Goal: Register for event/course

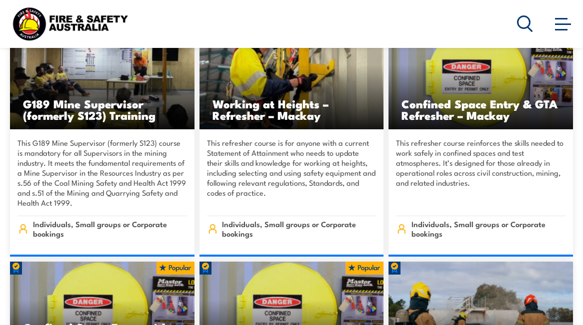
scroll to position [1181, 0]
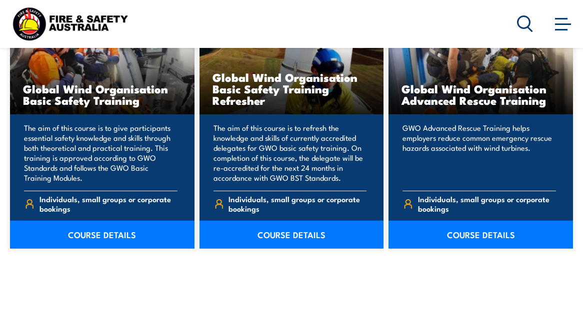
scroll to position [936, 0]
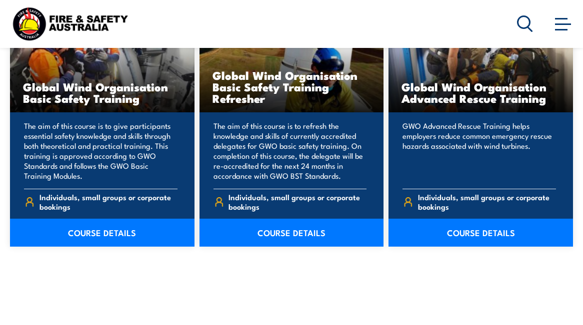
click at [106, 231] on link "COURSE DETAILS" at bounding box center [102, 233] width 184 height 28
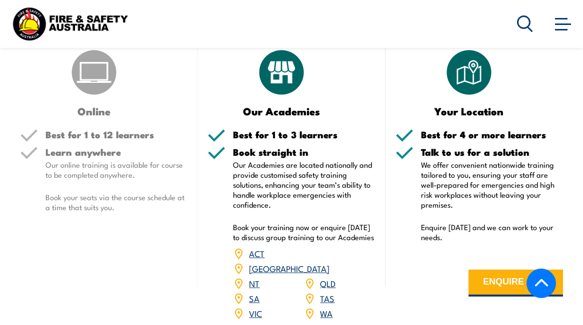
scroll to position [1289, 0]
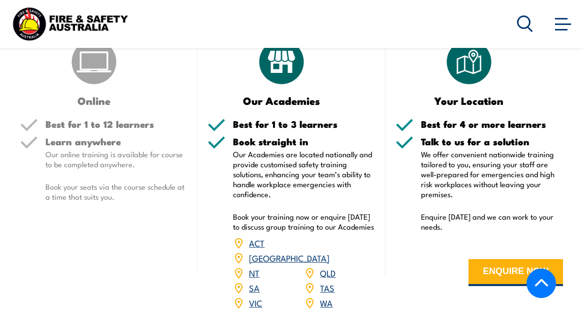
click at [328, 267] on link "QLD" at bounding box center [327, 273] width 15 height 12
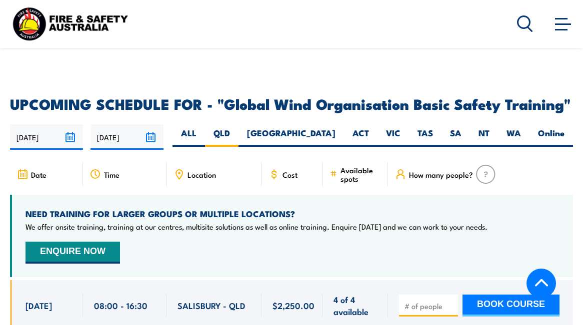
scroll to position [1558, 0]
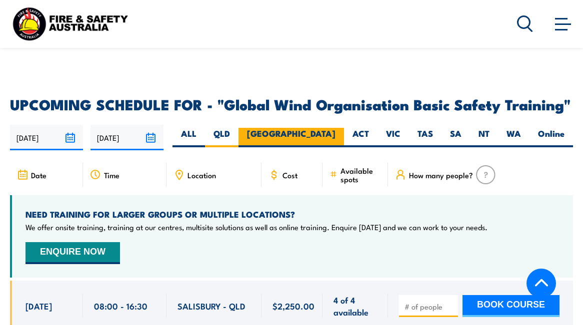
click at [327, 128] on label "[GEOGRAPHIC_DATA]" at bounding box center [290, 137] width 105 height 19
click at [335, 128] on input "[GEOGRAPHIC_DATA]" at bounding box center [338, 131] width 6 height 6
radio input "true"
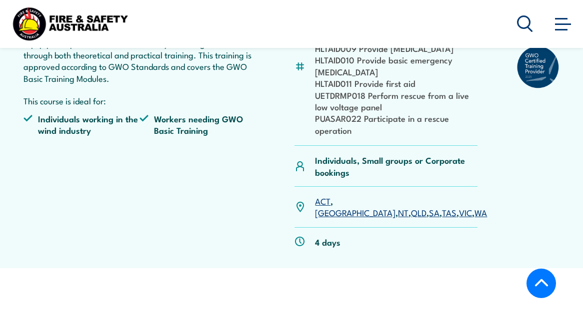
scroll to position [349, 0]
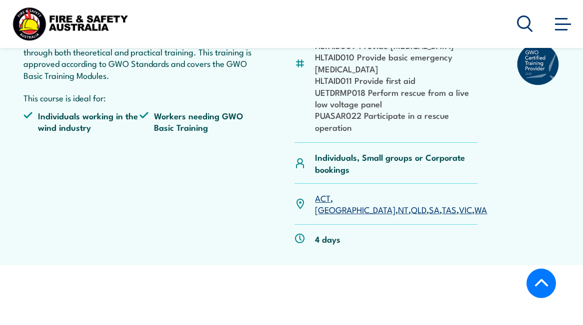
click at [459, 211] on link "VIC" at bounding box center [465, 209] width 13 height 12
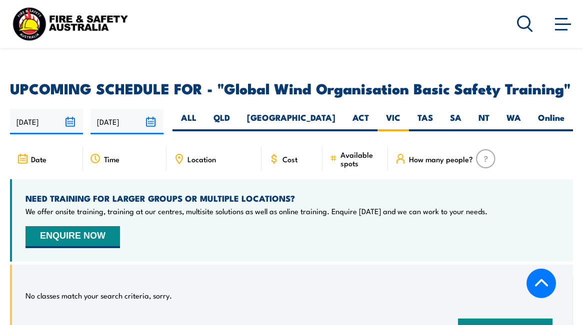
scroll to position [1574, 0]
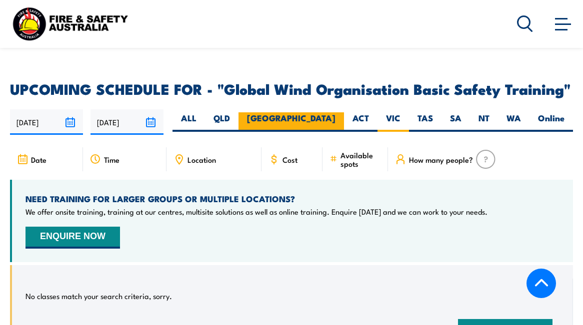
click at [322, 112] on label "[GEOGRAPHIC_DATA]" at bounding box center [290, 121] width 105 height 19
click at [335, 112] on input "[GEOGRAPHIC_DATA]" at bounding box center [338, 115] width 6 height 6
radio input "true"
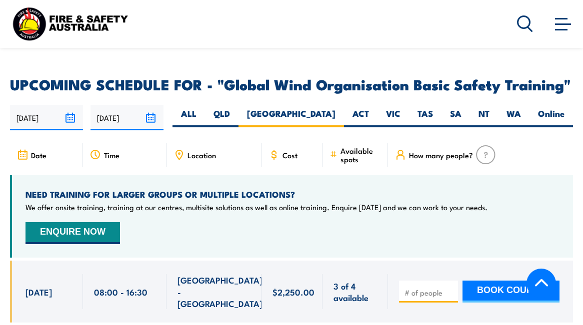
scroll to position [1575, 0]
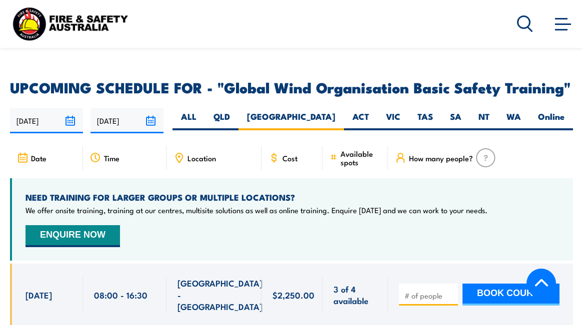
click at [43, 289] on span "[DATE]" at bounding box center [38, 294] width 26 height 11
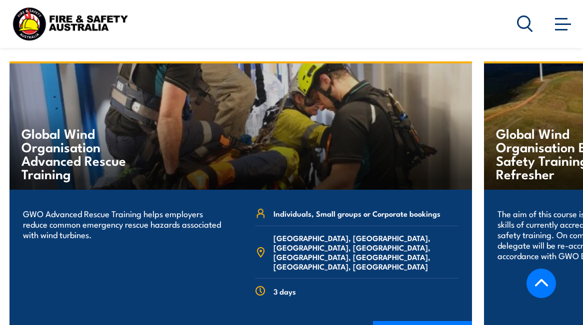
scroll to position [1912, 0]
